Goal: Transaction & Acquisition: Book appointment/travel/reservation

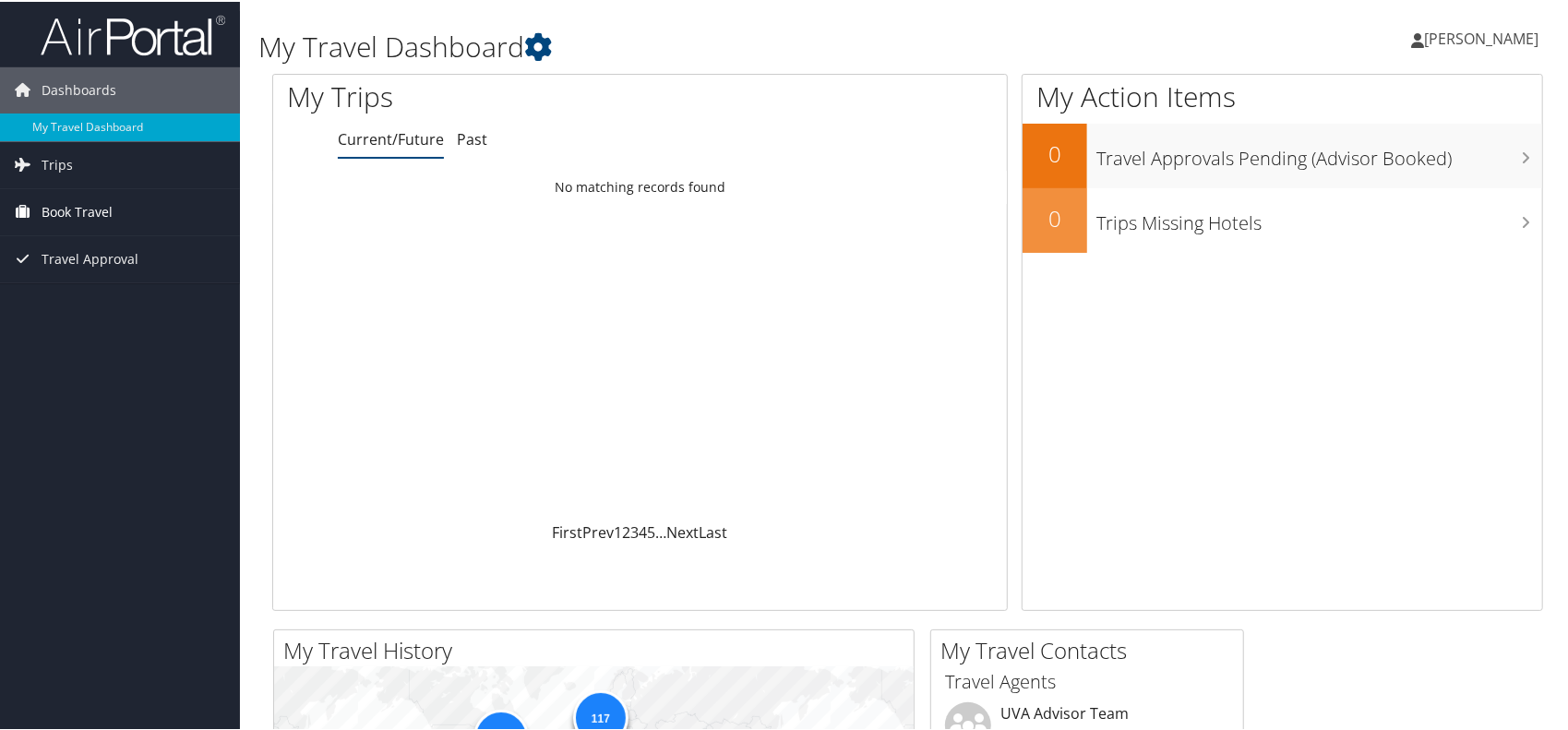
click at [129, 217] on link "Book Travel" at bounding box center [119, 210] width 240 height 46
click at [121, 293] on link "Book/Manage Online Trips" at bounding box center [119, 303] width 240 height 28
click at [148, 224] on link "Book Travel" at bounding box center [119, 210] width 240 height 46
click at [136, 290] on link "Book/Manage Online Trips" at bounding box center [119, 303] width 240 height 28
click at [100, 216] on span "Book Travel" at bounding box center [77, 210] width 71 height 46
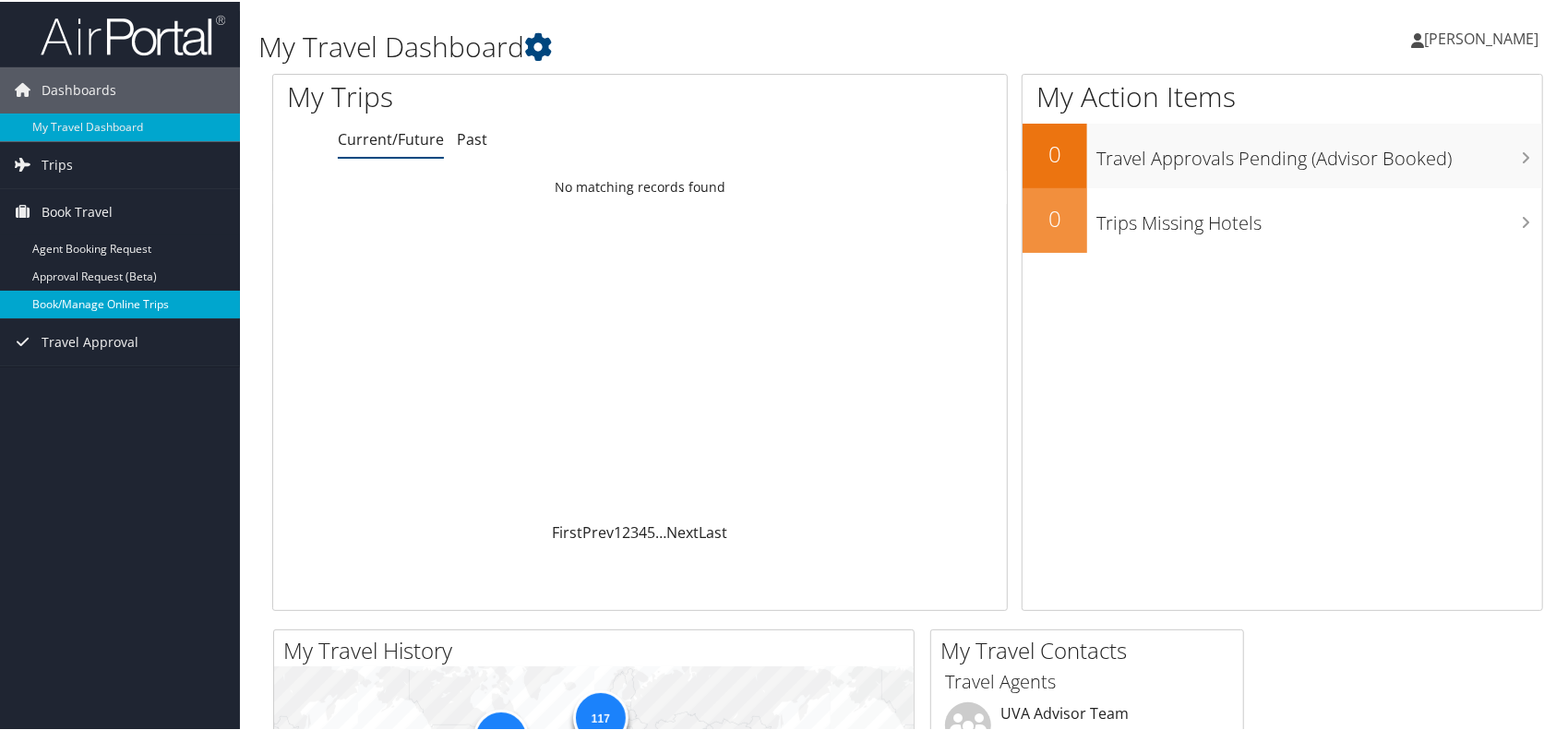
click at [104, 299] on link "Book/Manage Online Trips" at bounding box center [119, 303] width 240 height 28
click at [124, 202] on link "Book Travel" at bounding box center [119, 210] width 240 height 46
click at [113, 295] on link "Book/Manage Online Trips" at bounding box center [119, 303] width 240 height 28
